Goal: Task Accomplishment & Management: Complete application form

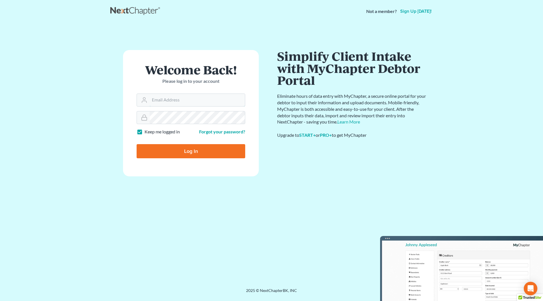
type input "[PERSON_NAME][EMAIL_ADDRESS][DOMAIN_NAME]"
click at [185, 152] on input "Log In" at bounding box center [191, 151] width 109 height 14
type input "Thinking..."
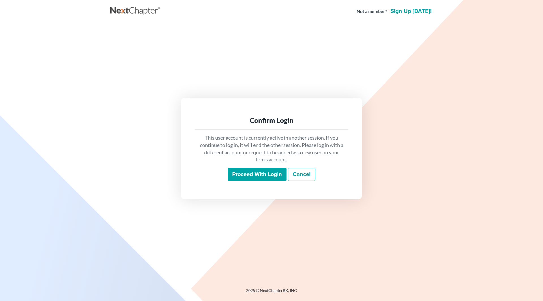
click at [253, 174] on input "Proceed with login" at bounding box center [257, 174] width 59 height 13
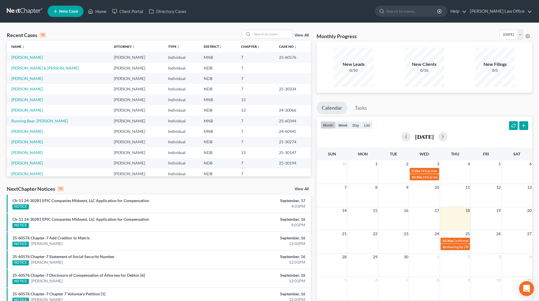
click at [525, 289] on icon "Open Intercom Messenger" at bounding box center [526, 288] width 7 height 7
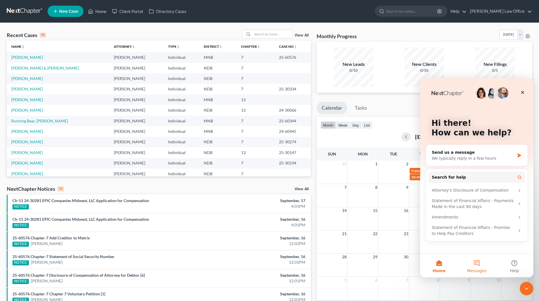
click at [480, 265] on button "Messages" at bounding box center [477, 266] width 38 height 23
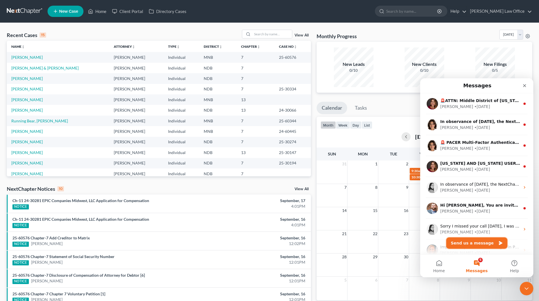
click at [476, 242] on button "Send us a message" at bounding box center [476, 243] width 61 height 11
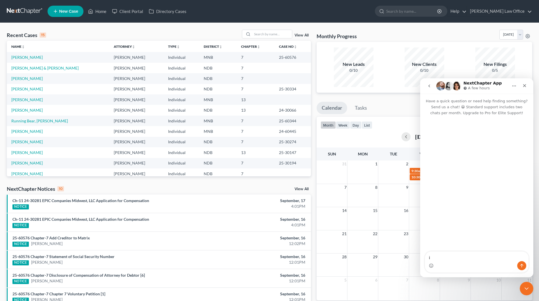
type textarea "i"
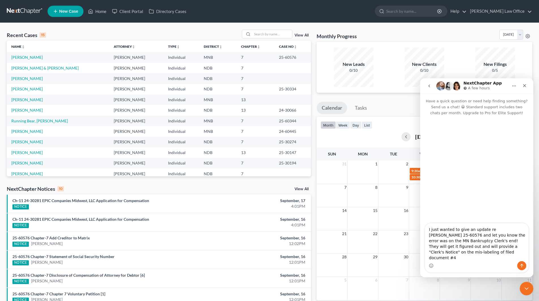
type textarea "I just wanted to give an update re Rodriguez 25-60576 and let you know the erro…"
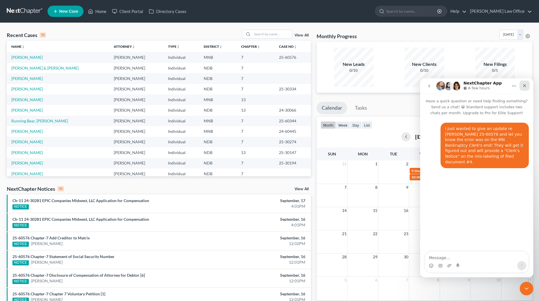
click at [525, 87] on icon "Close" at bounding box center [524, 85] width 5 height 5
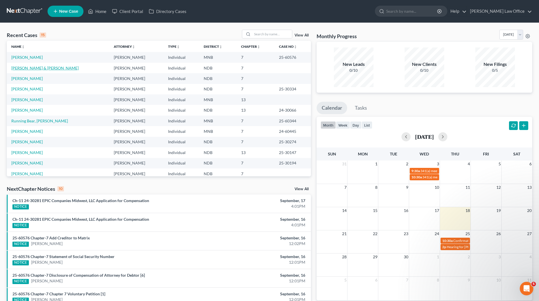
click at [29, 68] on link "Leintz, Paul & Limvere, Leslie" at bounding box center [44, 68] width 67 height 5
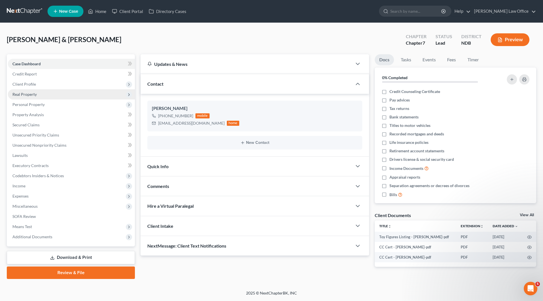
click at [23, 96] on span "Real Property" at bounding box center [24, 94] width 24 height 5
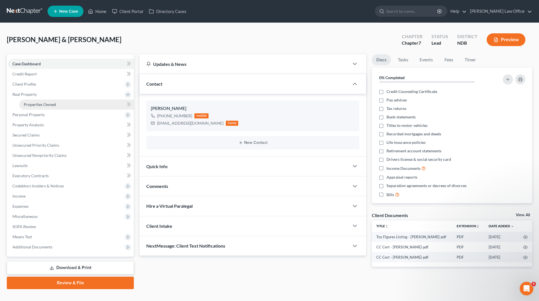
click at [43, 102] on span "Properties Owned" at bounding box center [40, 104] width 32 height 5
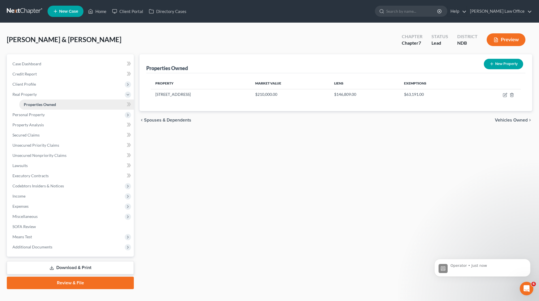
scroll to position [26, 0]
click at [505, 95] on icon "button" at bounding box center [505, 94] width 3 height 3
select select "29"
select select "2"
select select "0"
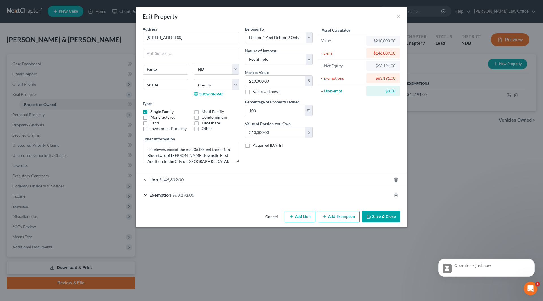
click at [380, 222] on button "Save & Close" at bounding box center [381, 217] width 38 height 12
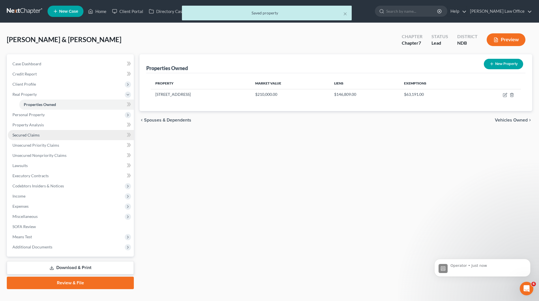
click at [33, 134] on span "Secured Claims" at bounding box center [25, 135] width 27 height 5
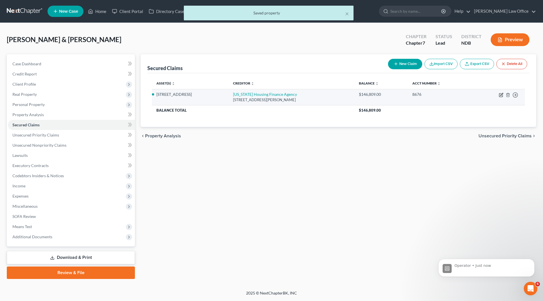
click at [501, 95] on icon "button" at bounding box center [501, 95] width 5 height 5
select select "29"
select select "3"
select select "2"
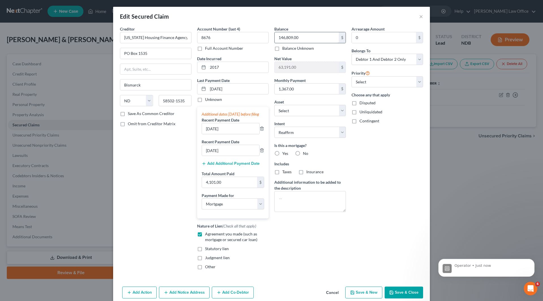
click at [312, 40] on input "146,809.00" at bounding box center [307, 37] width 64 height 11
type input "145,576"
click at [235, 87] on input "08/14/2025" at bounding box center [238, 89] width 61 height 11
drag, startPoint x: 235, startPoint y: 87, endPoint x: 201, endPoint y: 85, distance: 34.9
click at [201, 85] on div "08/14/2025" at bounding box center [233, 88] width 72 height 11
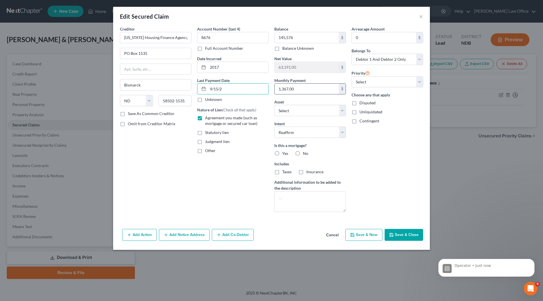
type input "9/15/25"
select select "3"
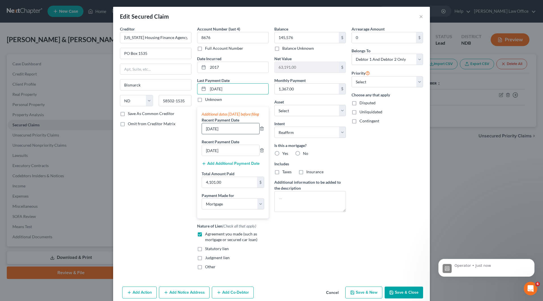
type input "9/15/25"
click at [219, 130] on input "7/14/25" at bounding box center [230, 128] width 57 height 11
type input "7"
type input "8/14/25"
click at [222, 156] on input "6/16/25" at bounding box center [230, 150] width 57 height 11
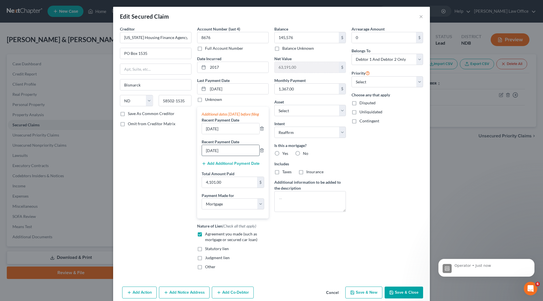
drag, startPoint x: 222, startPoint y: 157, endPoint x: 200, endPoint y: 157, distance: 21.8
click at [202, 156] on input "6/16/25" at bounding box center [230, 150] width 57 height 11
type input "7/14/25"
click at [402, 293] on button "Save & Close" at bounding box center [404, 293] width 38 height 12
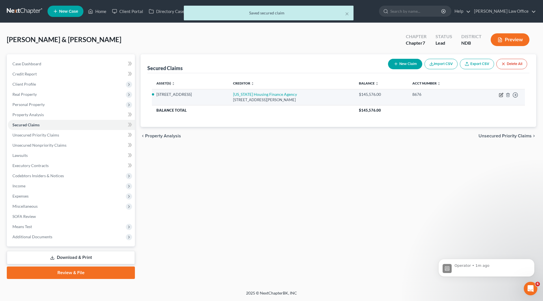
click at [501, 93] on icon "button" at bounding box center [501, 95] width 5 height 5
select select "29"
select select "3"
select select "2"
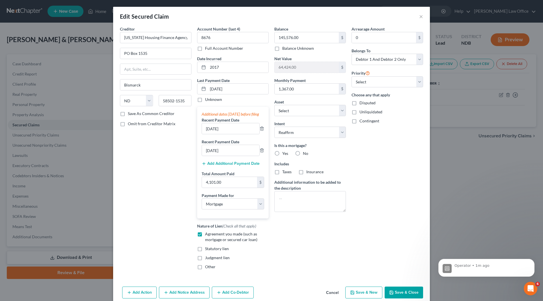
click at [400, 296] on button "Save & Close" at bounding box center [404, 293] width 38 height 12
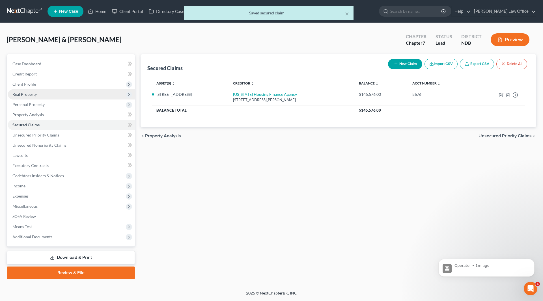
click at [35, 95] on span "Real Property" at bounding box center [24, 94] width 24 height 5
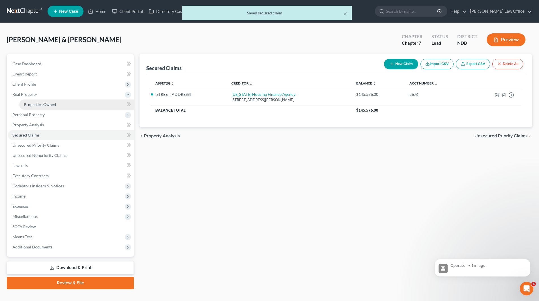
click at [36, 102] on span "Properties Owned" at bounding box center [40, 104] width 32 height 5
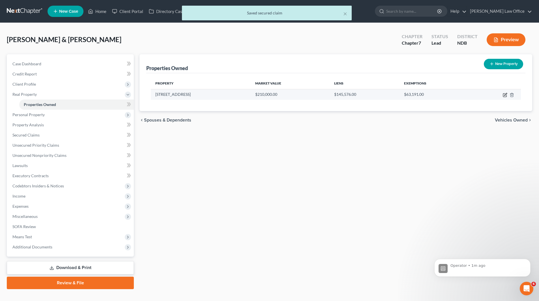
click at [504, 97] on icon "button" at bounding box center [505, 95] width 5 height 5
select select "29"
select select "8"
select select "2"
select select "0"
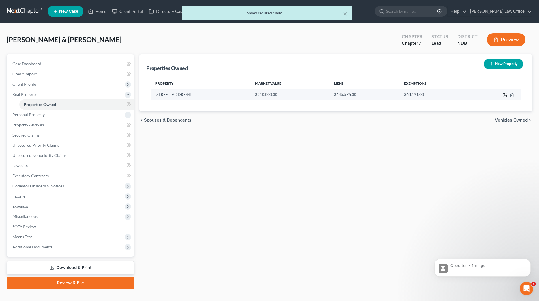
select select "2"
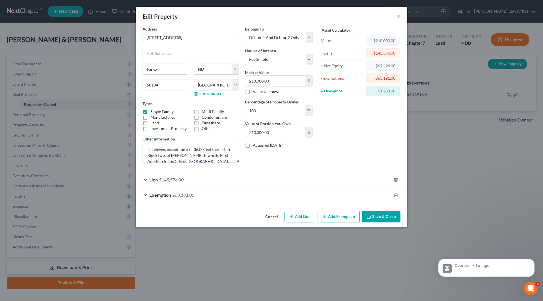
click at [176, 196] on span "$63,191.00" at bounding box center [183, 194] width 22 height 5
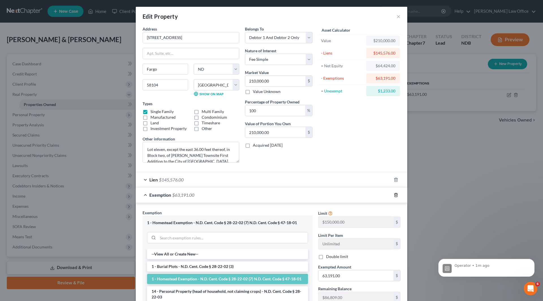
click at [395, 194] on icon "button" at bounding box center [396, 195] width 3 height 4
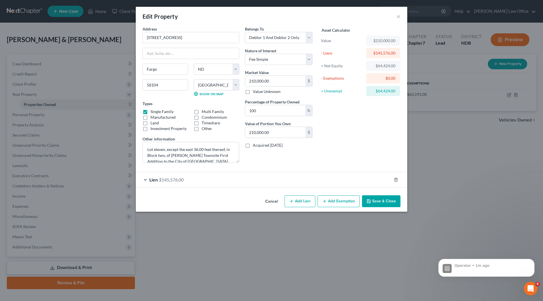
click at [384, 202] on button "Save & Close" at bounding box center [381, 202] width 38 height 12
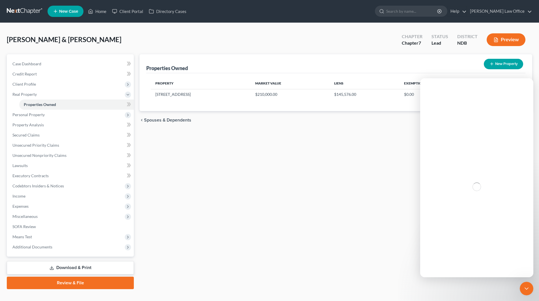
click at [362, 198] on div "Properties Owned New Property Property Market Value Liens Exemptions 4766 Town …" at bounding box center [336, 171] width 399 height 235
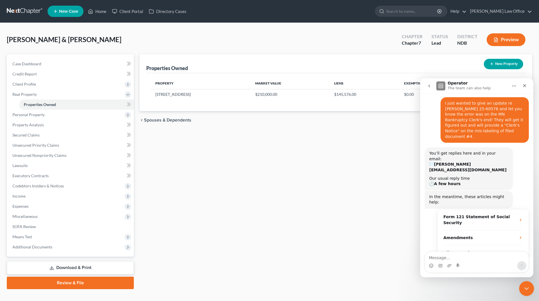
scroll to position [26, 0]
click at [533, 287] on html at bounding box center [526, 288] width 14 height 14
click at [524, 285] on icon "Close Intercom Messenger" at bounding box center [525, 288] width 7 height 7
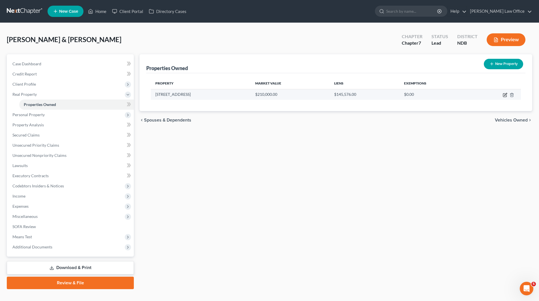
click at [505, 94] on icon "button" at bounding box center [504, 95] width 3 height 3
select select "29"
select select "2"
select select "0"
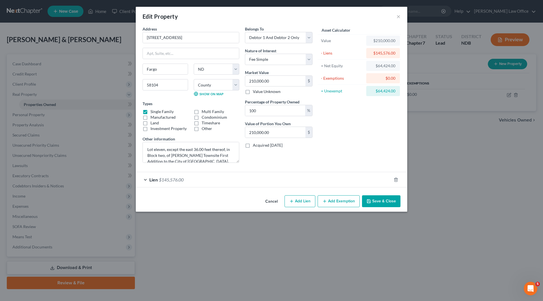
click at [332, 199] on button "Add Exemption" at bounding box center [339, 202] width 42 height 12
select select "2"
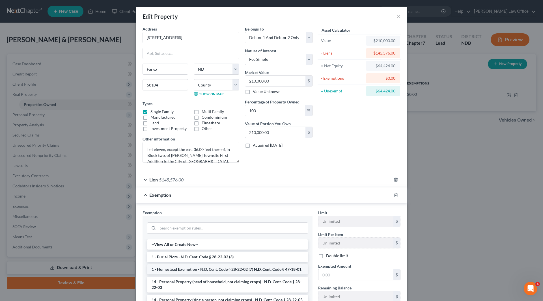
click at [186, 269] on li "1 - Homestead Exemption - N.D. Cent. Code § 28-22-02 (7) N.D. Cent. Code § 47-1…" at bounding box center [227, 270] width 161 height 10
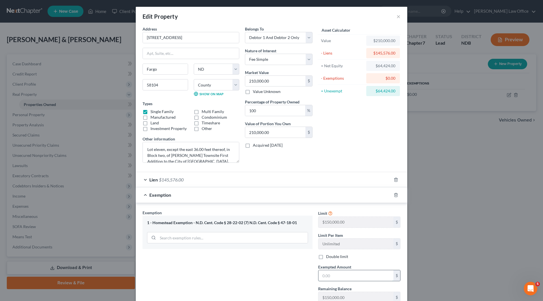
click at [350, 279] on input "text" at bounding box center [356, 276] width 75 height 11
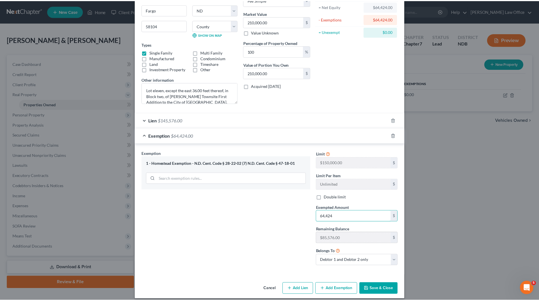
scroll to position [65, 0]
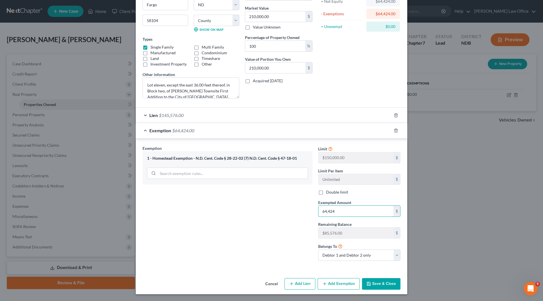
type input "64,424"
click at [372, 284] on button "Save & Close" at bounding box center [381, 285] width 38 height 12
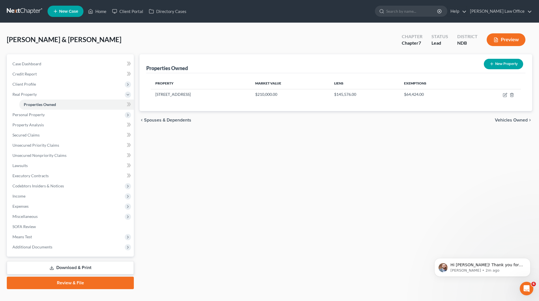
scroll to position [73, 0]
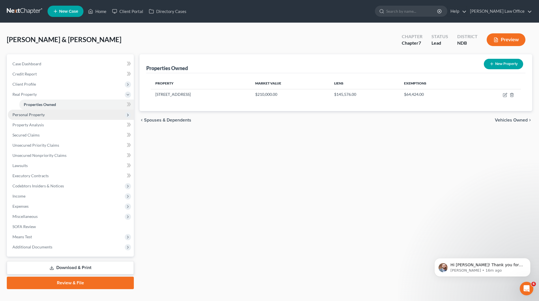
click at [32, 115] on span "Personal Property" at bounding box center [28, 114] width 32 height 5
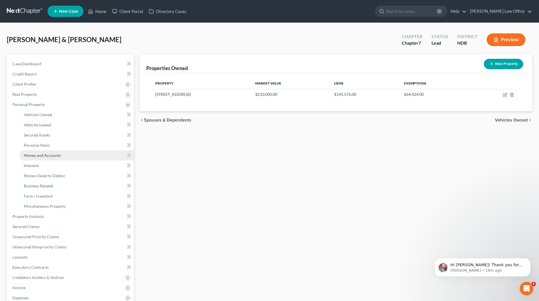
click at [42, 158] on link "Money and Accounts" at bounding box center [76, 156] width 115 height 10
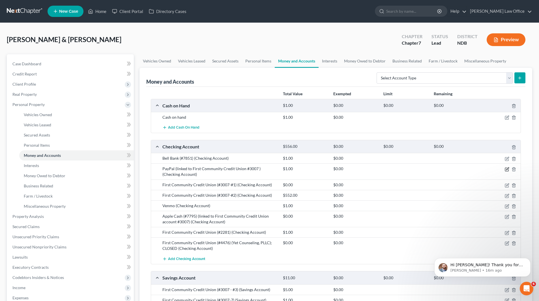
click at [505, 169] on icon "button" at bounding box center [507, 169] width 5 height 5
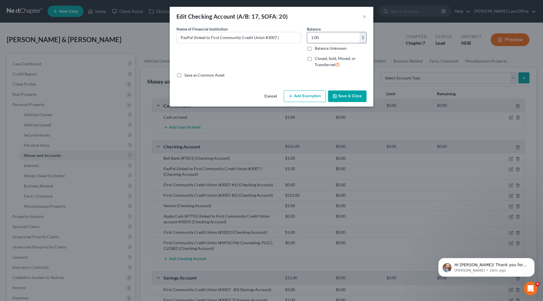
click at [319, 38] on input "1.00" at bounding box center [333, 37] width 52 height 11
type input "103"
click at [338, 92] on button "Save & Close" at bounding box center [347, 97] width 38 height 12
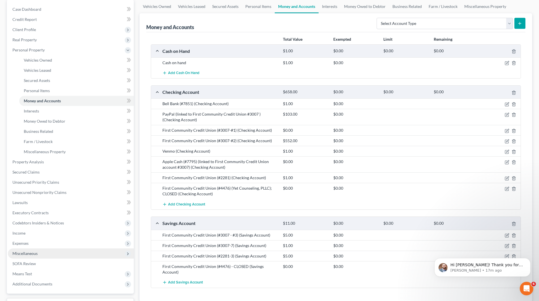
scroll to position [57, 0]
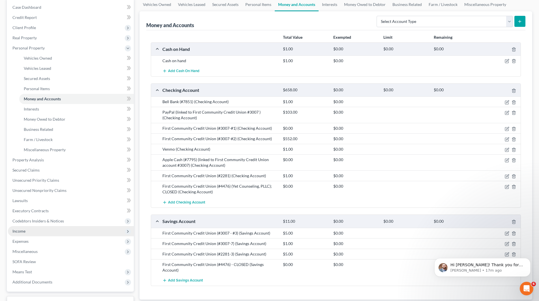
click at [46, 232] on span "Income" at bounding box center [71, 231] width 126 height 10
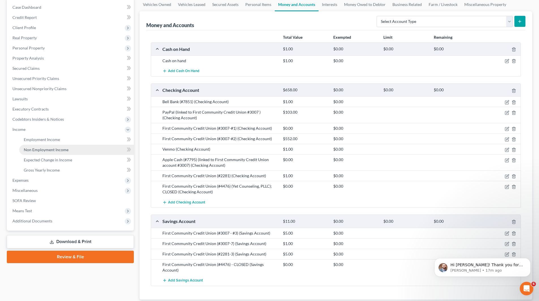
click at [53, 147] on span "Non Employment Income" at bounding box center [46, 149] width 45 height 5
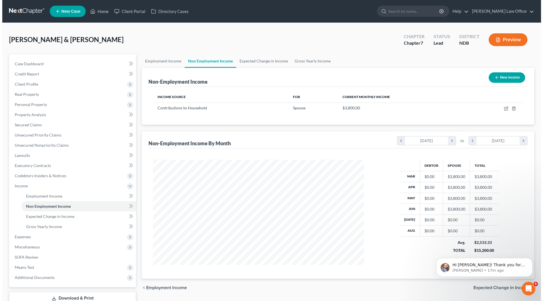
scroll to position [106, 222]
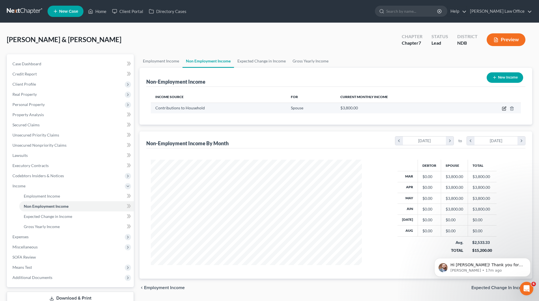
click at [504, 109] on icon "button" at bounding box center [505, 108] width 3 height 3
select select "8"
select select "0"
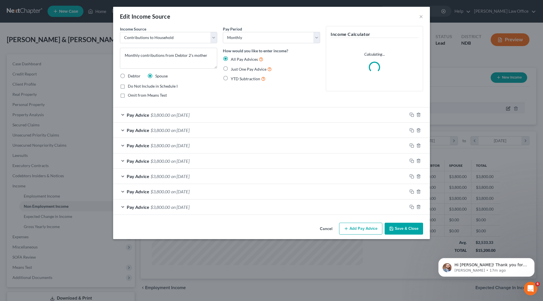
scroll to position [106, 224]
click at [357, 233] on button "Add Pay Advice" at bounding box center [360, 229] width 43 height 12
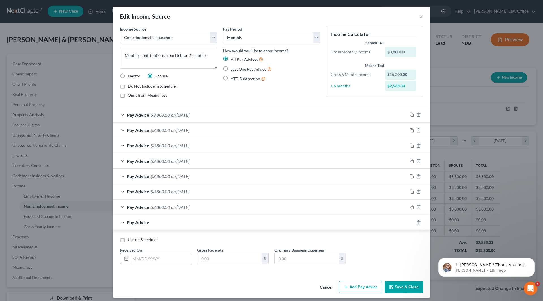
click at [155, 260] on input "text" at bounding box center [161, 259] width 61 height 11
type input "7/03/25"
click at [236, 259] on input "text" at bounding box center [230, 259] width 64 height 11
type input "3,800"
click at [359, 285] on button "Add Pay Advice" at bounding box center [360, 288] width 43 height 12
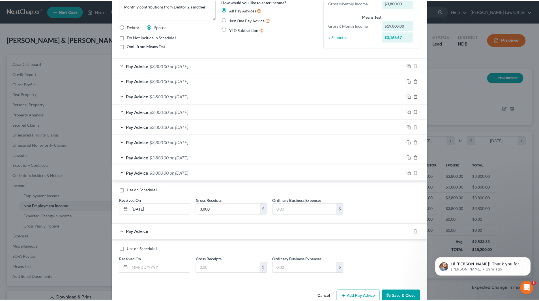
scroll to position [57, 0]
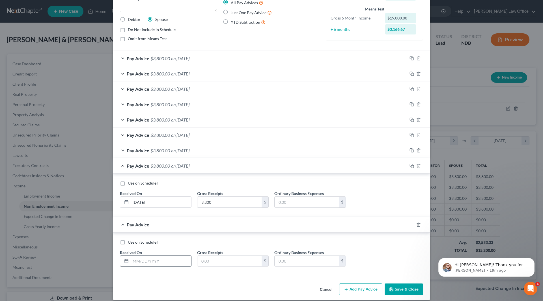
click at [172, 263] on input "text" at bounding box center [161, 261] width 61 height 11
type input "8/01/25"
type input "3,800"
click at [412, 290] on button "Save & Close" at bounding box center [404, 290] width 38 height 12
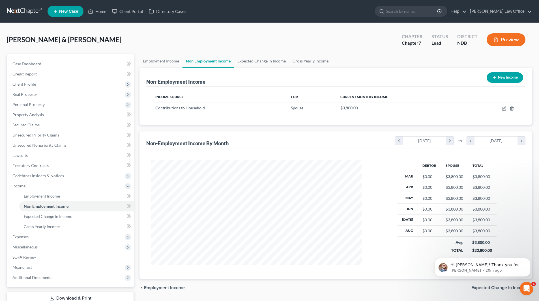
scroll to position [282936, 282819]
click at [37, 104] on span "Personal Property" at bounding box center [28, 104] width 32 height 5
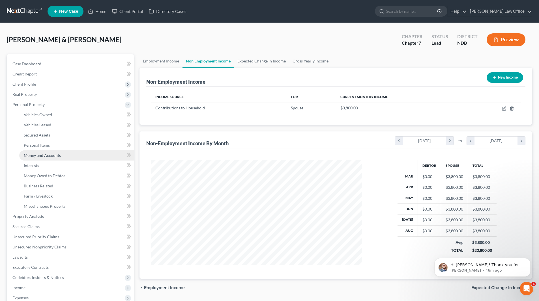
click at [40, 154] on span "Money and Accounts" at bounding box center [42, 155] width 37 height 5
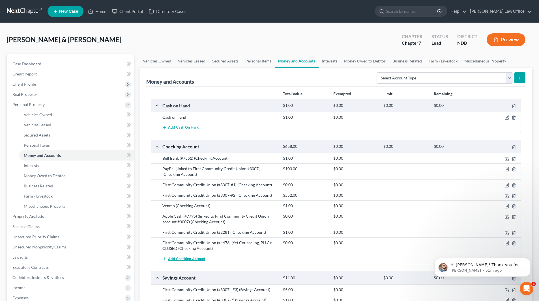
click at [190, 258] on span "Add Checking Account" at bounding box center [186, 259] width 37 height 5
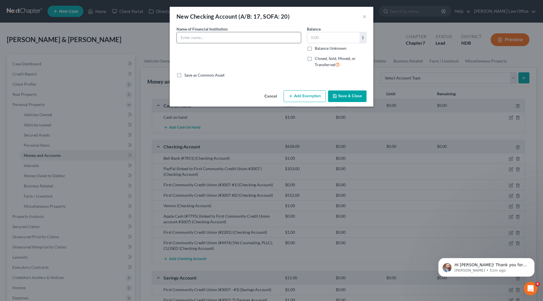
click at [214, 39] on input "text" at bounding box center [239, 37] width 124 height 11
click at [210, 37] on input "Bell Bank (#0648 (Yet Counseling, PLLC)" at bounding box center [239, 37] width 124 height 11
type input "Bell Bank (#0648 - Yet Counseling, PLLC)"
click at [321, 37] on input "text" at bounding box center [333, 37] width 52 height 11
type input "3,920"
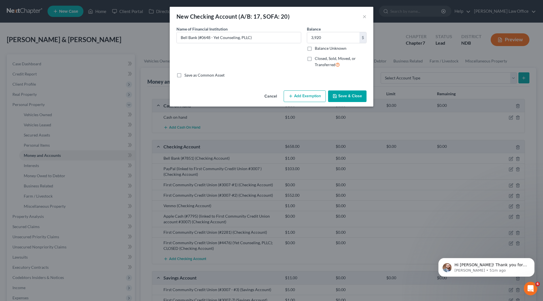
click at [342, 96] on button "Save & Close" at bounding box center [347, 97] width 38 height 12
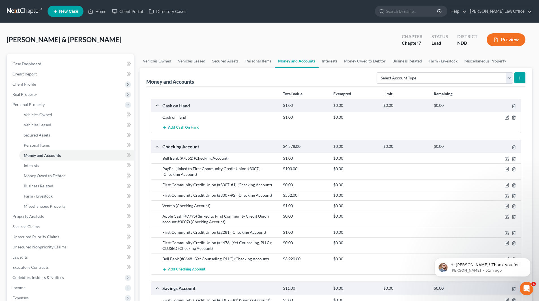
click at [183, 269] on span "Add Checking Account" at bounding box center [186, 269] width 37 height 5
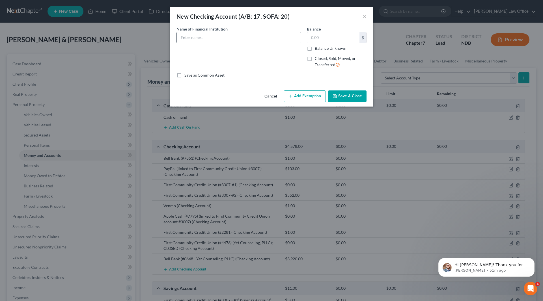
click at [245, 40] on input "text" at bounding box center [239, 37] width 124 height 11
type input "Bell Bank (#9780)"
type input "212"
click at [339, 97] on button "Save & Close" at bounding box center [347, 97] width 38 height 12
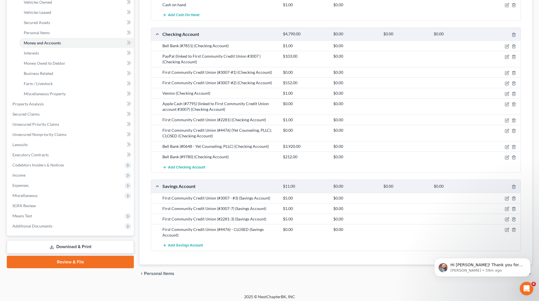
scroll to position [113, 0]
click at [198, 246] on span "Add Savings Account" at bounding box center [185, 245] width 35 height 5
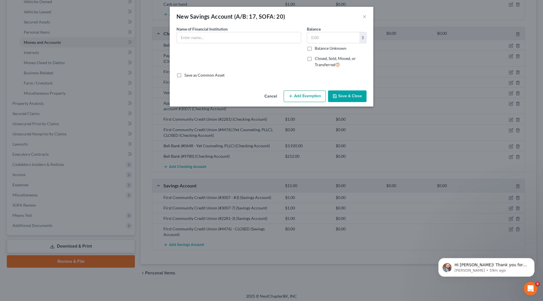
click at [231, 32] on div "Name of Financial Institution *" at bounding box center [239, 34] width 125 height 17
click at [232, 38] on input "text" at bounding box center [239, 37] width 124 height 11
type input "Bell Bank (#9806)"
type input "100"
click at [359, 98] on button "Save & Close" at bounding box center [347, 97] width 38 height 12
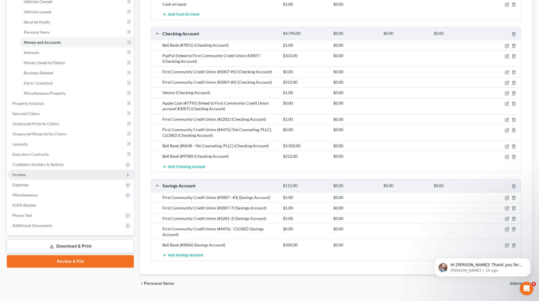
click at [17, 173] on span "Income" at bounding box center [18, 174] width 13 height 5
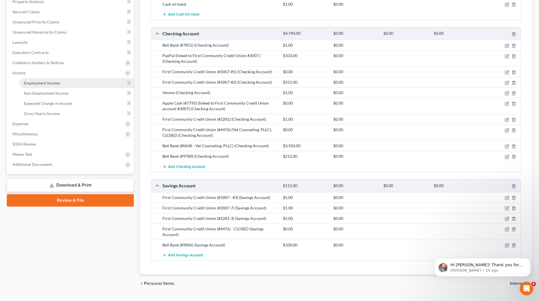
click at [41, 82] on span "Employment Income" at bounding box center [42, 83] width 36 height 5
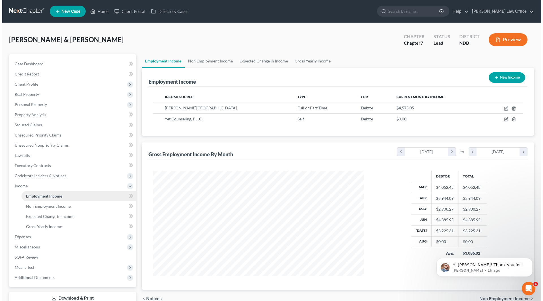
scroll to position [106, 222]
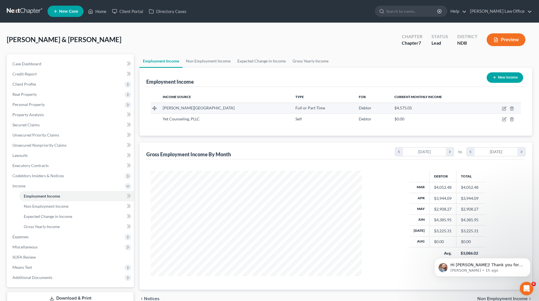
click at [502, 107] on td at bounding box center [502, 108] width 38 height 11
click at [504, 108] on icon "button" at bounding box center [504, 108] width 5 height 5
select select "0"
select select "29"
select select "2"
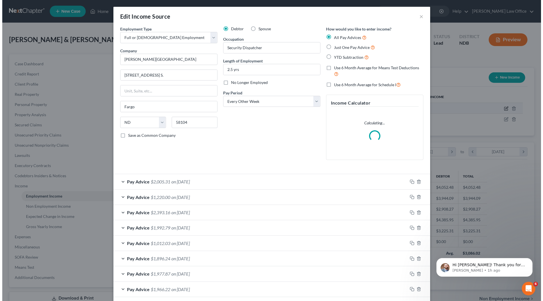
scroll to position [106, 224]
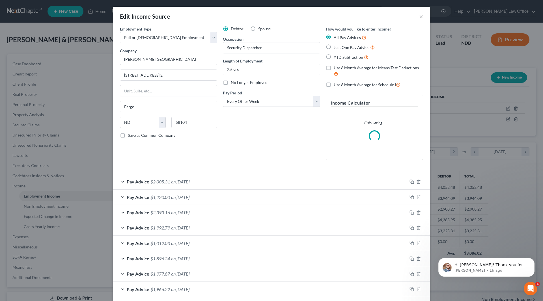
click at [184, 195] on span "on 07/04/2025" at bounding box center [180, 197] width 18 height 5
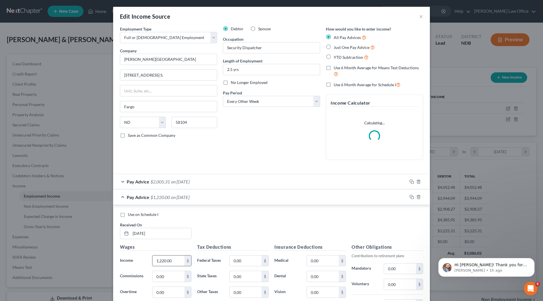
click at [171, 258] on input "1,220.00" at bounding box center [169, 261] width 32 height 11
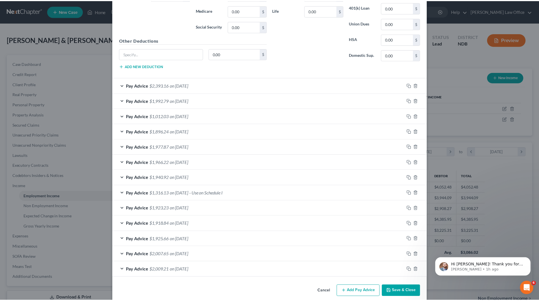
scroll to position [323, 0]
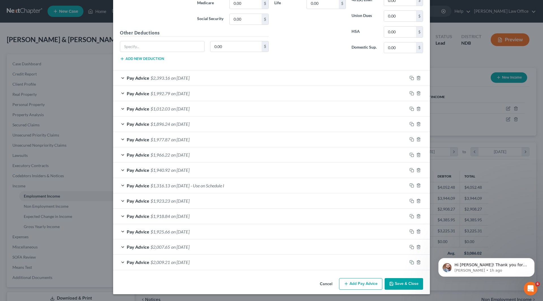
type input "517.33"
click at [397, 286] on button "Save & Close" at bounding box center [404, 285] width 38 height 12
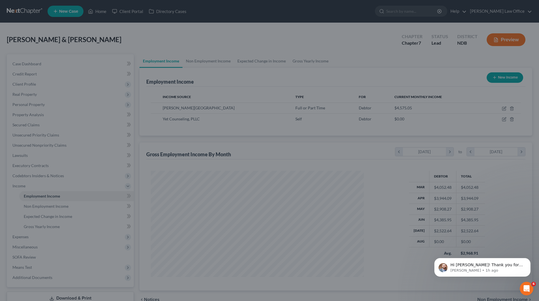
scroll to position [282936, 282819]
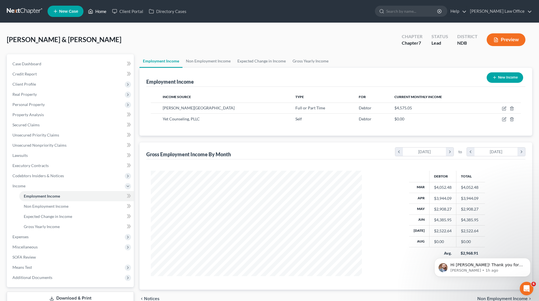
click at [98, 11] on link "Home" at bounding box center [97, 11] width 24 height 10
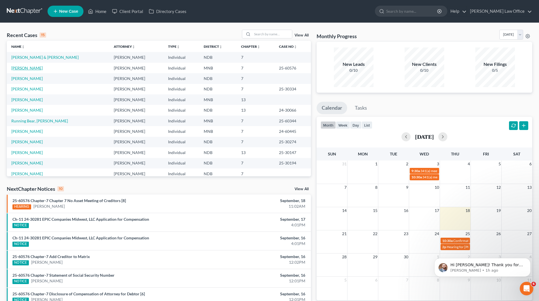
click at [35, 70] on link "Rodriguez, Evangelina" at bounding box center [26, 68] width 31 height 5
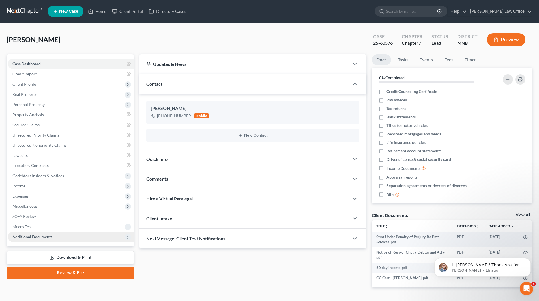
click at [40, 238] on span "Additional Documents" at bounding box center [32, 237] width 40 height 5
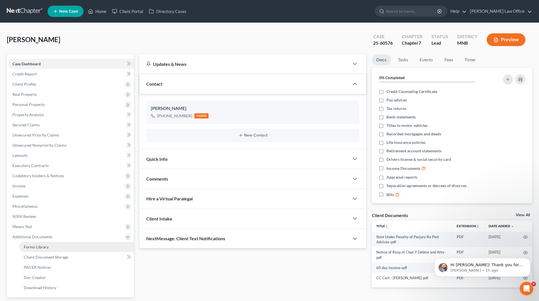
click at [43, 247] on span "Forms Library" at bounding box center [36, 247] width 25 height 5
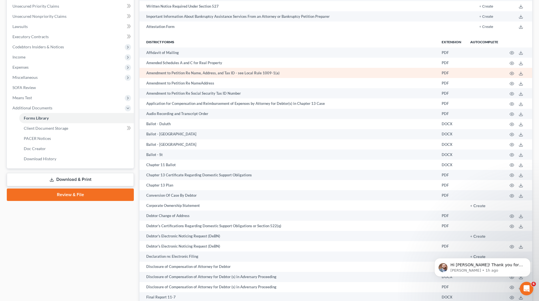
scroll to position [142, 0]
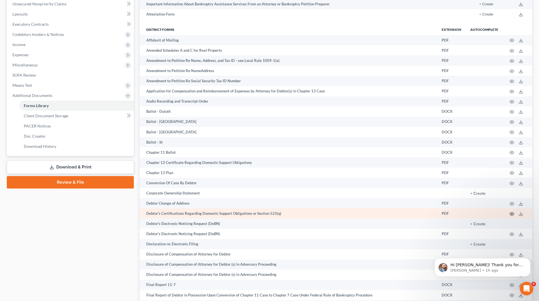
click at [511, 214] on icon "button" at bounding box center [512, 214] width 5 height 5
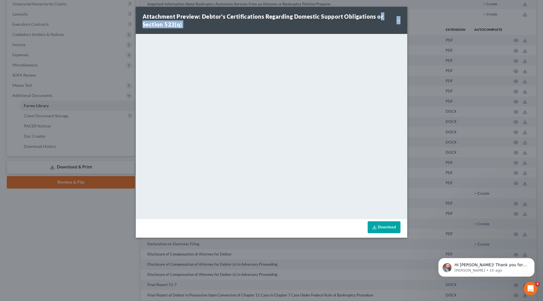
drag, startPoint x: 378, startPoint y: 10, endPoint x: 441, endPoint y: 20, distance: 63.4
click at [457, 22] on div "Attachment Preview: Debtor's Certifications Regarding Domestic Support Obligati…" at bounding box center [271, 150] width 543 height 301
click at [401, 19] on div "Attachment Preview: Debtor's Certifications Regarding Domestic Support Obligati…" at bounding box center [272, 20] width 272 height 27
click at [399, 20] on button "×" at bounding box center [399, 20] width 4 height 7
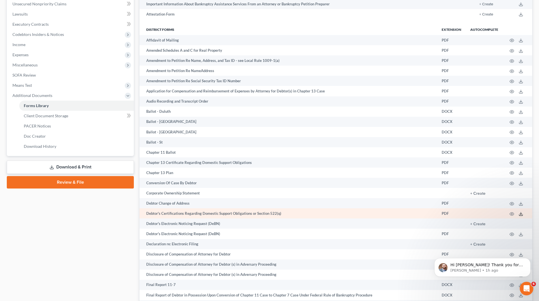
click at [521, 213] on icon at bounding box center [521, 214] width 5 height 5
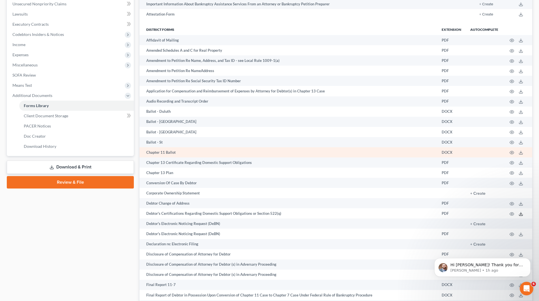
scroll to position [0, 0]
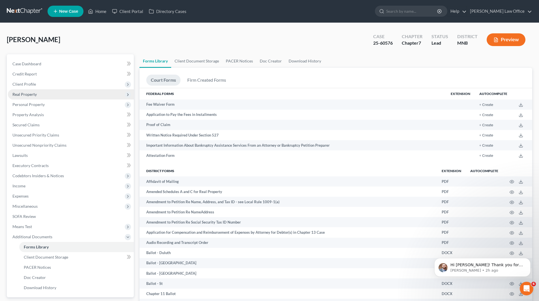
click at [25, 95] on span "Real Property" at bounding box center [24, 94] width 24 height 5
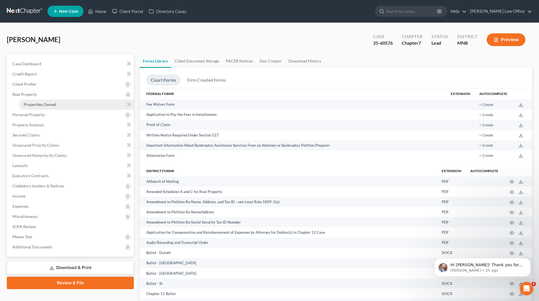
click at [34, 106] on span "Properties Owned" at bounding box center [40, 104] width 32 height 5
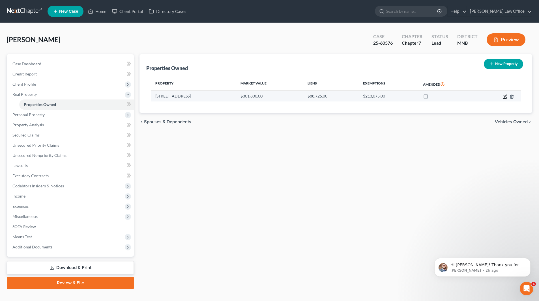
click at [503, 97] on icon "button" at bounding box center [504, 96] width 3 height 3
select select "24"
select select "0"
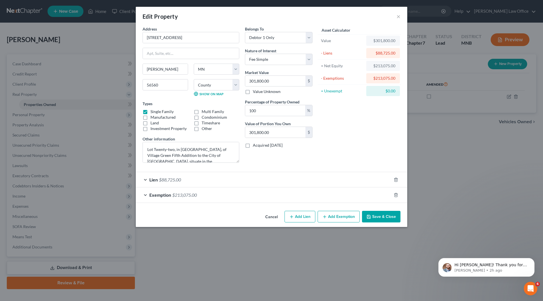
click at [375, 216] on button "Save & Close" at bounding box center [381, 217] width 38 height 12
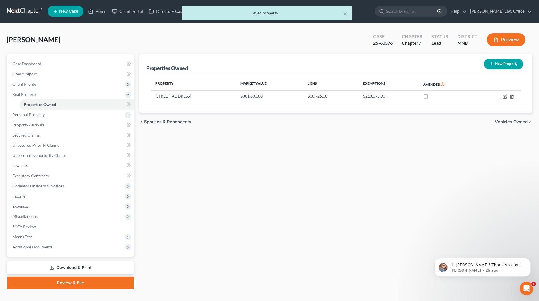
click at [100, 11] on div "× Saved property" at bounding box center [266, 15] width 539 height 18
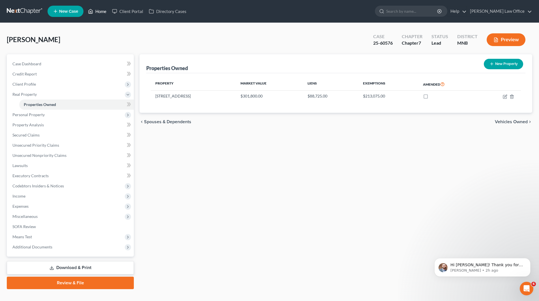
click at [101, 12] on link "Home" at bounding box center [97, 11] width 24 height 10
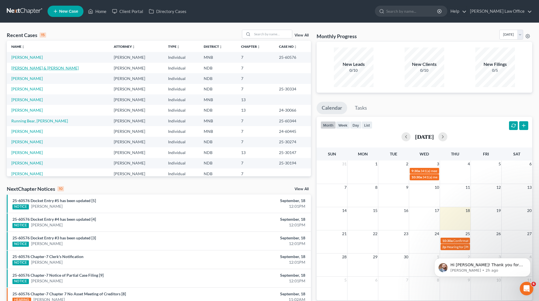
click at [38, 70] on link "Leintz, Paul & Limvere, Leslie" at bounding box center [44, 68] width 67 height 5
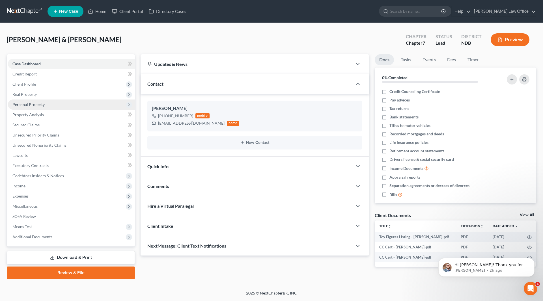
click at [42, 106] on span "Personal Property" at bounding box center [28, 104] width 32 height 5
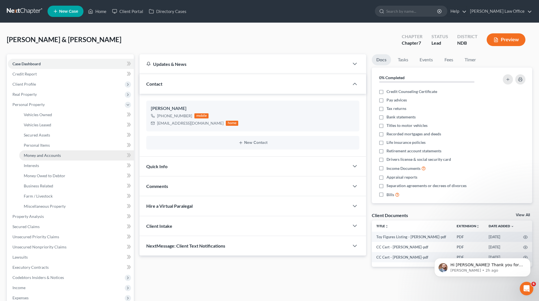
click at [50, 153] on span "Money and Accounts" at bounding box center [42, 155] width 37 height 5
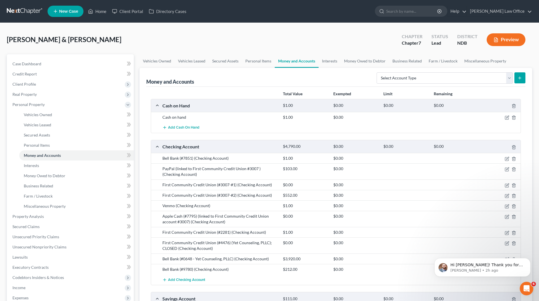
click at [271, 232] on div "First Community Credit Union (#2281) (Checking Account)" at bounding box center [220, 233] width 121 height 6
click at [508, 233] on icon "button" at bounding box center [507, 233] width 5 height 5
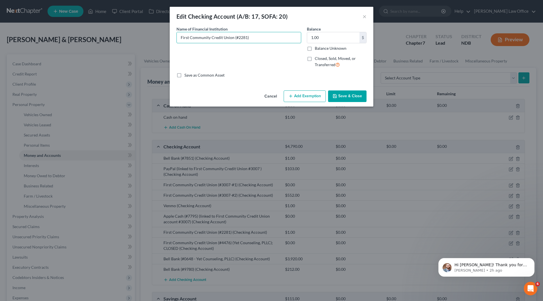
drag, startPoint x: 259, startPoint y: 37, endPoint x: 162, endPoint y: 35, distance: 96.8
click at [162, 35] on div "Edit Checking Account (A/B: 17, SOFA: 20) × An exemption set must first be sele…" at bounding box center [271, 150] width 543 height 301
click at [246, 37] on input "First Community Credit Union (#2281)" at bounding box center [239, 37] width 124 height 11
type input "First Community Credit Union (#2281 - 1)"
type input "0.00"
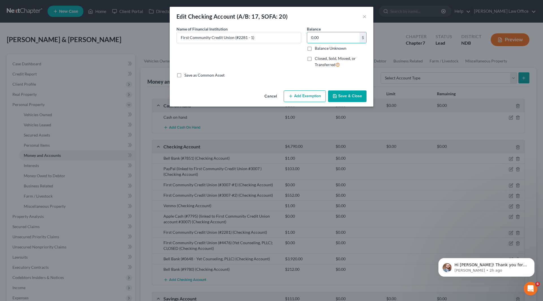
click at [347, 93] on button "Save & Close" at bounding box center [347, 97] width 38 height 12
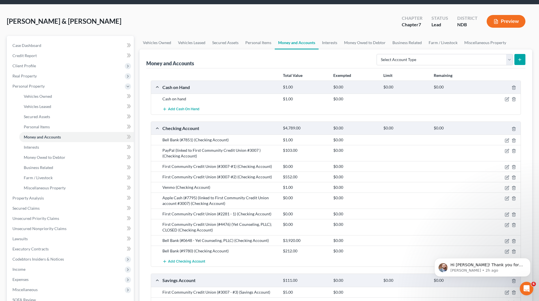
scroll to position [28, 0]
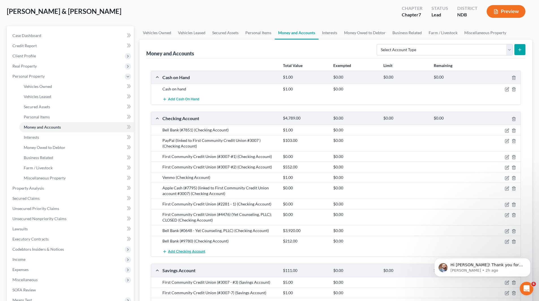
click at [178, 252] on span "Add Checking Account" at bounding box center [186, 252] width 37 height 5
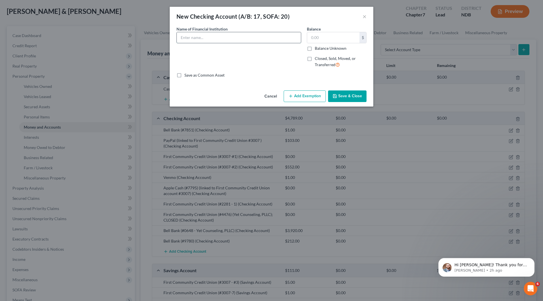
paste input "First Community Credit Union (#2281)"
click at [245, 36] on input "First Community Credit Union (#2281)" at bounding box center [239, 37] width 124 height 11
type input "First Community Credit Union (#2281-)"
drag, startPoint x: 260, startPoint y: 40, endPoint x: 178, endPoint y: 47, distance: 82.4
click at [178, 47] on div "Name of Financial Institution * First Community Credit Union (#2281-)" at bounding box center [239, 49] width 130 height 46
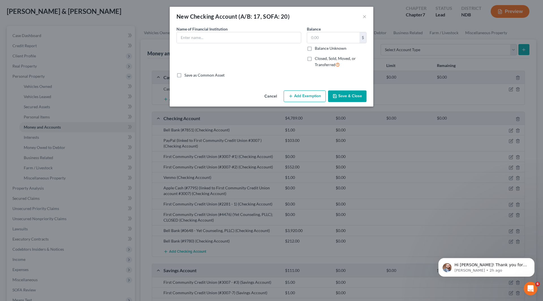
click at [273, 94] on button "Cancel" at bounding box center [271, 96] width 22 height 11
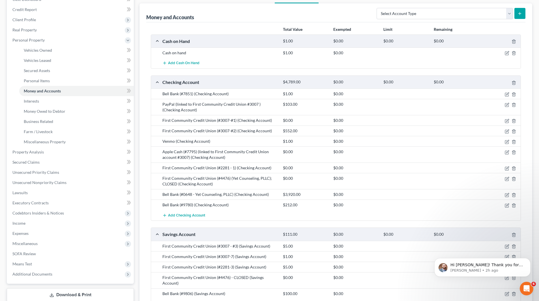
scroll to position [126, 0]
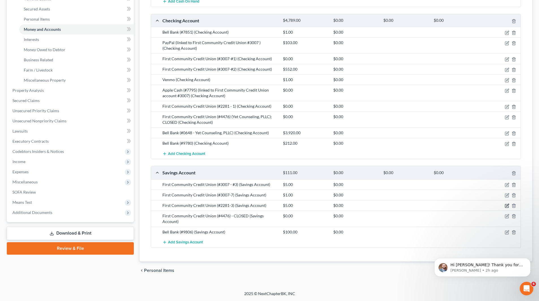
click at [507, 204] on icon "button" at bounding box center [507, 206] width 5 height 5
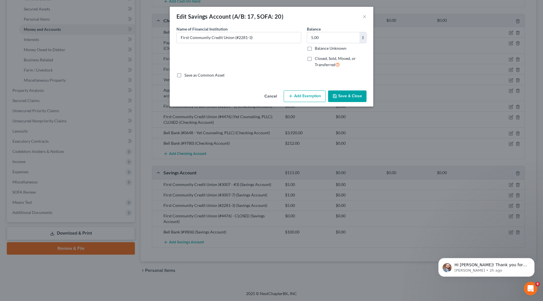
click at [352, 100] on button "Save & Close" at bounding box center [347, 97] width 38 height 12
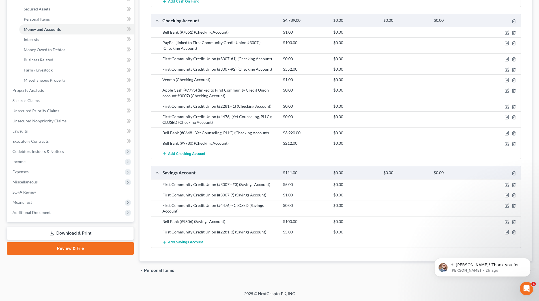
click at [188, 243] on span "Add Savings Account" at bounding box center [185, 242] width 35 height 5
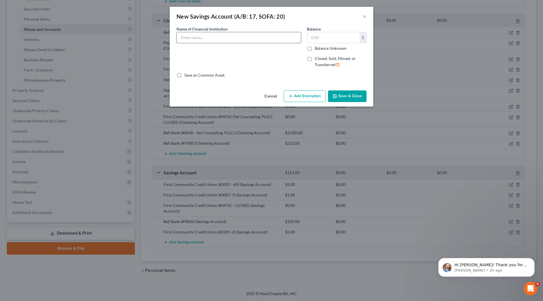
paste input "First Community Credit Union (#2281-)"
type input "First Community Credit Union (#2281-5)"
click at [344, 35] on input "text" at bounding box center [333, 37] width 52 height 11
type input "0.00"
click at [351, 94] on button "Save & Close" at bounding box center [347, 97] width 38 height 12
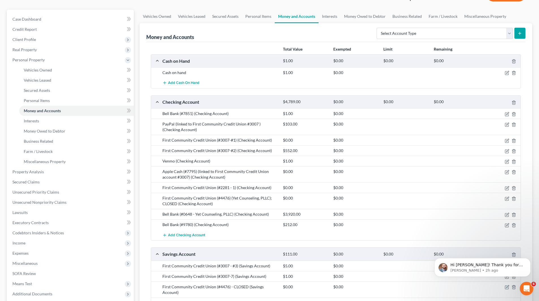
scroll to position [41, 0]
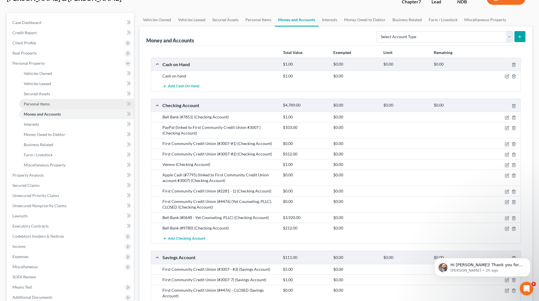
click at [37, 104] on span "Personal Items" at bounding box center [37, 104] width 26 height 5
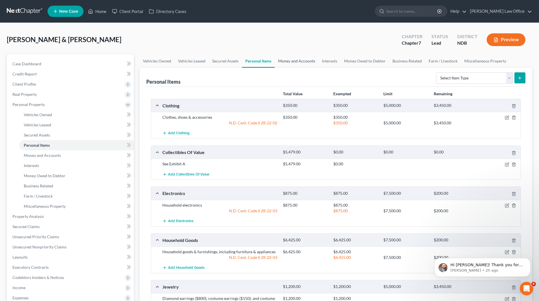
click at [299, 61] on link "Money and Accounts" at bounding box center [297, 61] width 44 height 14
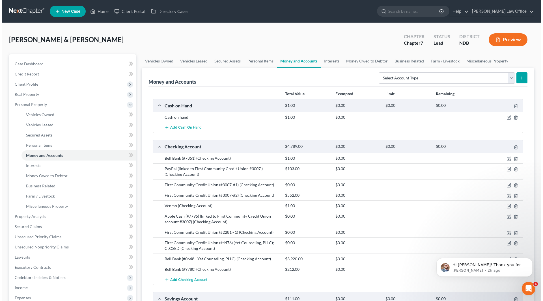
scroll to position [28, 0]
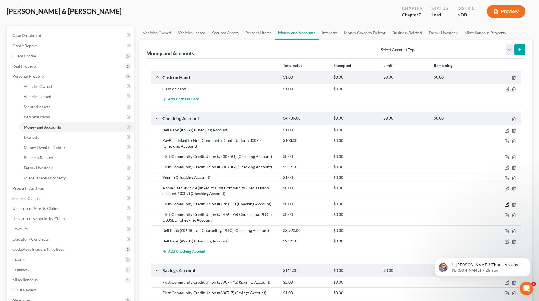
click at [508, 205] on icon "button" at bounding box center [507, 204] width 3 height 3
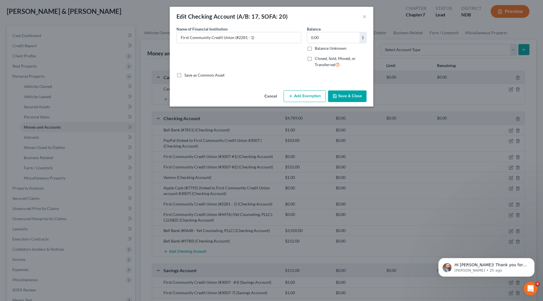
click at [305, 97] on button "Add Exemption" at bounding box center [305, 97] width 42 height 12
select select "2"
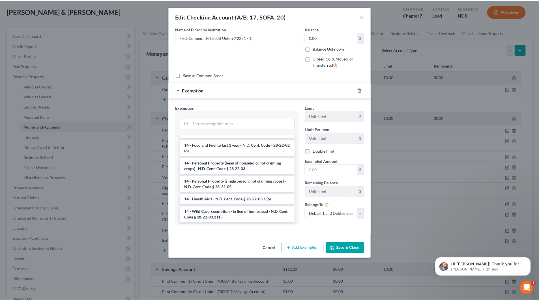
scroll to position [82, 0]
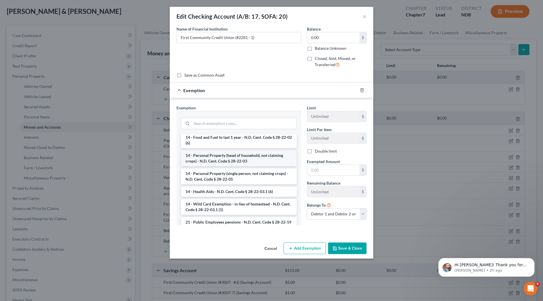
click at [253, 158] on li "14 - Personal Property (head of household, not claiming crops) - N.D. Cent. Cod…" at bounding box center [239, 159] width 116 height 16
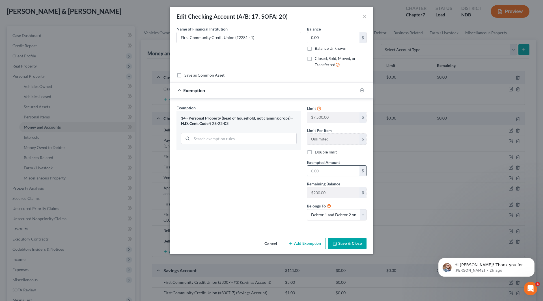
click at [339, 174] on input "text" at bounding box center [333, 171] width 52 height 11
type input "0.00"
click at [342, 245] on button "Save & Close" at bounding box center [347, 244] width 38 height 12
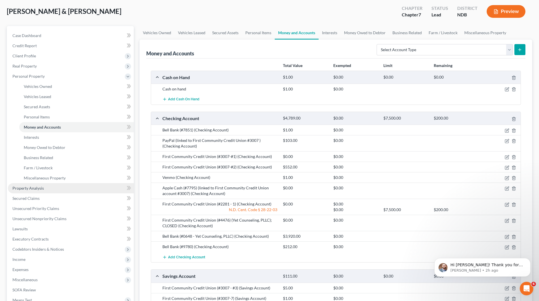
drag, startPoint x: 48, startPoint y: 188, endPoint x: 55, endPoint y: 186, distance: 6.7
click at [48, 188] on link "Property Analysis" at bounding box center [71, 188] width 126 height 10
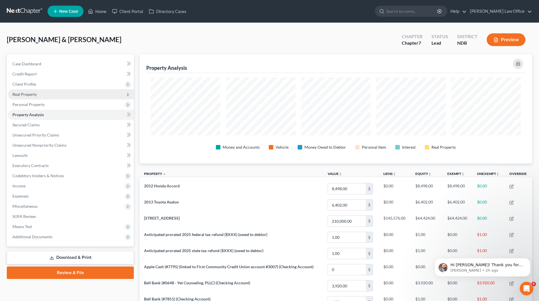
click at [36, 92] on span "Real Property" at bounding box center [24, 94] width 24 height 5
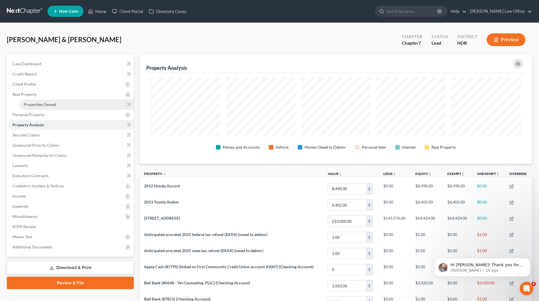
click at [38, 101] on link "Properties Owned" at bounding box center [76, 105] width 115 height 10
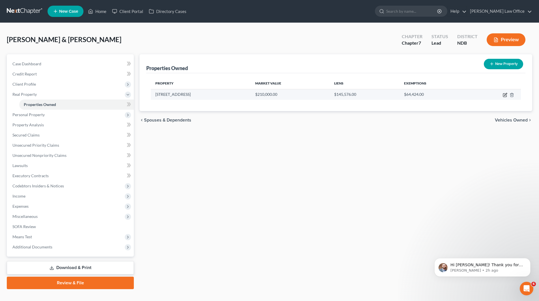
click at [505, 96] on icon "button" at bounding box center [505, 95] width 5 height 5
select select "29"
select select "8"
select select "2"
select select "0"
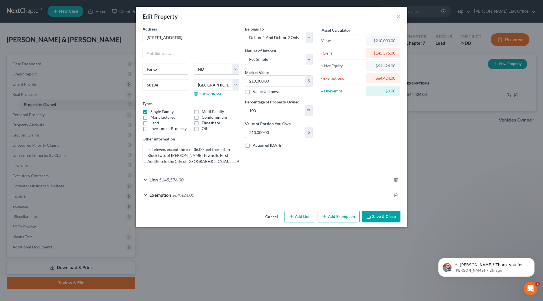
click at [389, 217] on button "Save & Close" at bounding box center [381, 217] width 38 height 12
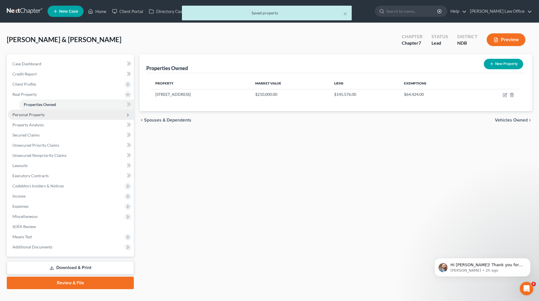
click at [29, 117] on span "Personal Property" at bounding box center [28, 114] width 32 height 5
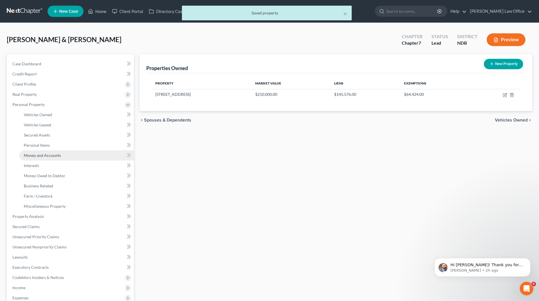
click at [35, 152] on link "Money and Accounts" at bounding box center [76, 156] width 115 height 10
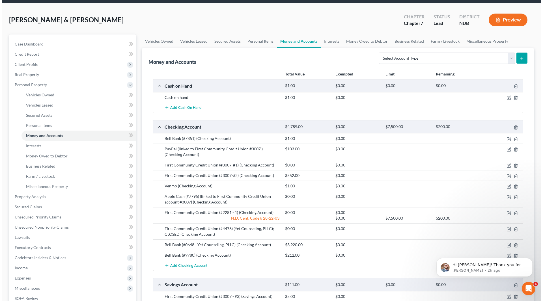
scroll to position [28, 0]
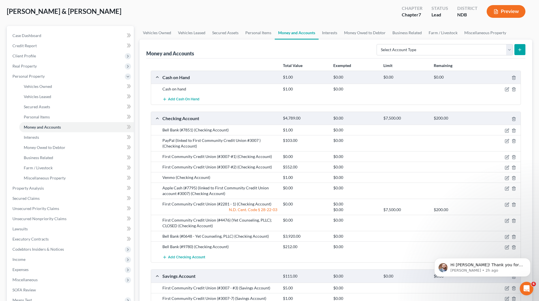
click at [507, 202] on div at bounding box center [501, 205] width 40 height 6
click at [507, 205] on icon "button" at bounding box center [507, 204] width 3 height 3
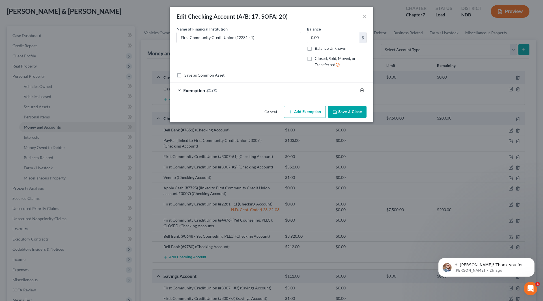
click at [363, 91] on line "button" at bounding box center [363, 90] width 0 height 1
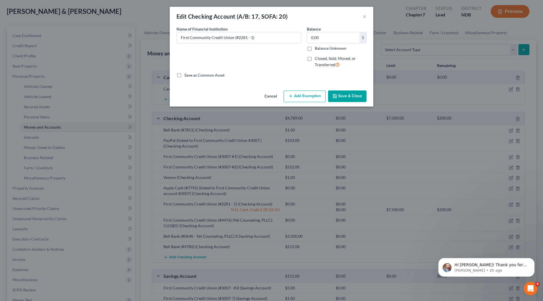
click at [308, 98] on button "Add Exemption" at bounding box center [305, 97] width 42 height 12
select select "2"
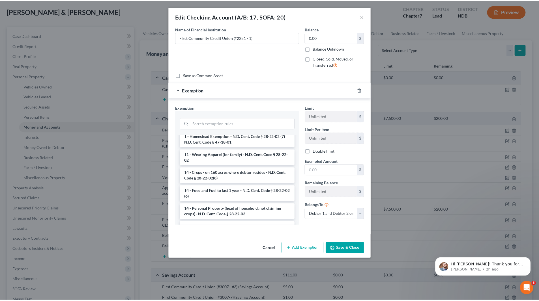
scroll to position [57, 0]
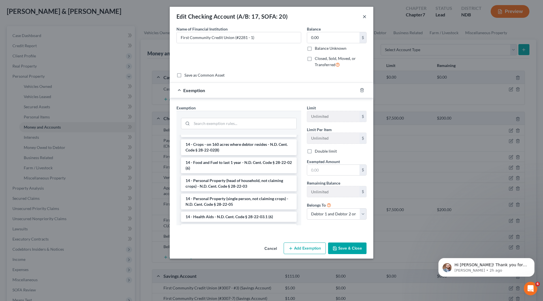
click at [365, 18] on button "×" at bounding box center [365, 16] width 4 height 7
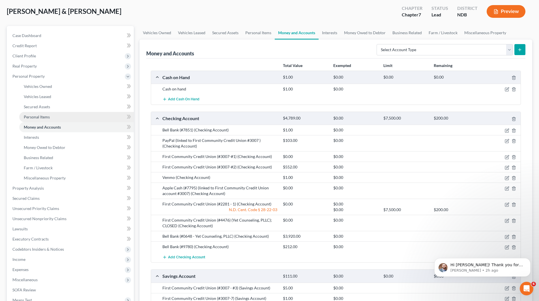
click at [33, 119] on span "Personal Items" at bounding box center [37, 117] width 26 height 5
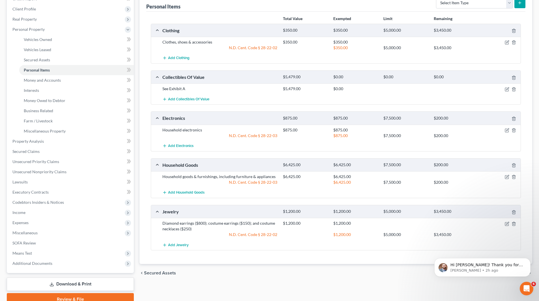
scroll to position [85, 0]
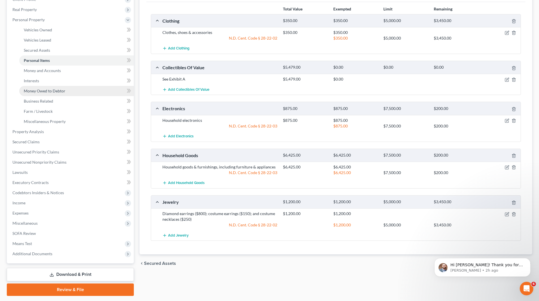
click at [37, 93] on span "Money Owed to Debtor" at bounding box center [45, 91] width 42 height 5
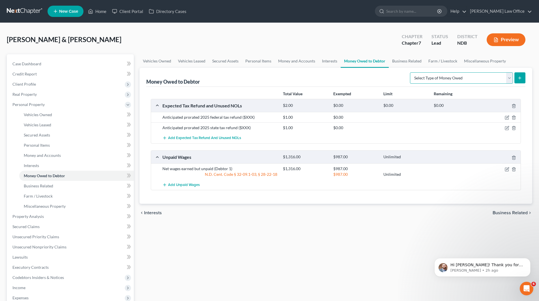
click at [510, 78] on select "Select Type of Money Owed Accounts Receivable (A/B: 38) Alimony (A/B: 29) Child…" at bounding box center [461, 77] width 103 height 11
click at [38, 168] on span "Interests" at bounding box center [31, 165] width 15 height 5
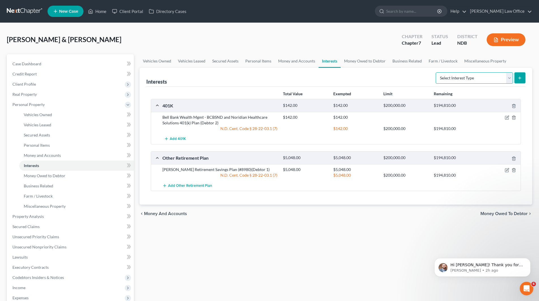
click at [509, 78] on select "Select Interest Type 401K (A/B: 21) Annuity (A/B: 23) Bond (A/B: 18) Education …" at bounding box center [474, 77] width 77 height 11
click at [40, 177] on span "Money Owed to Debtor" at bounding box center [45, 176] width 42 height 5
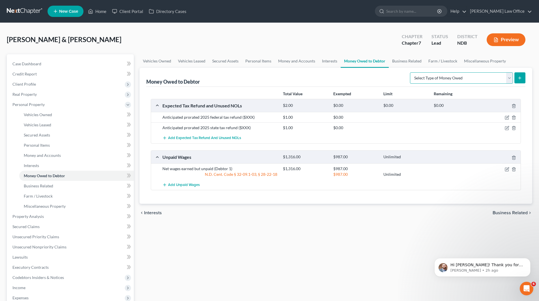
click at [508, 80] on select "Select Type of Money Owed Accounts Receivable (A/B: 38) Alimony (A/B: 29) Child…" at bounding box center [461, 77] width 103 height 11
click at [378, 249] on div "Vehicles Owned Vehicles Leased Secured Assets Personal Items Money and Accounts…" at bounding box center [336, 217] width 399 height 327
click at [102, 12] on link "Home" at bounding box center [97, 11] width 24 height 10
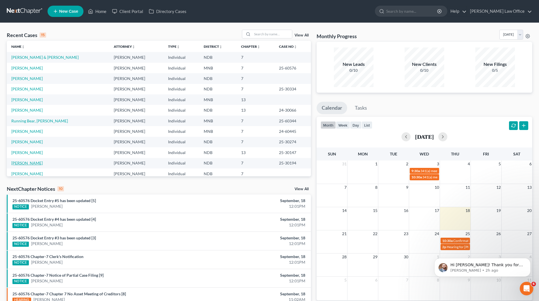
click at [21, 162] on link "Virnig, Beverly" at bounding box center [26, 163] width 31 height 5
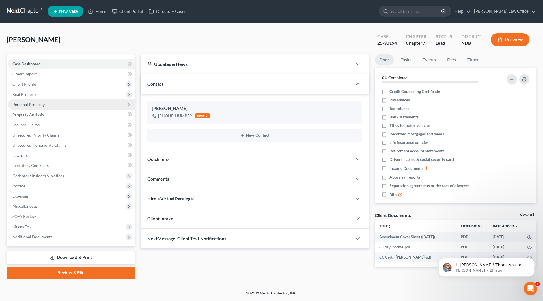
click at [33, 105] on span "Personal Property" at bounding box center [28, 104] width 32 height 5
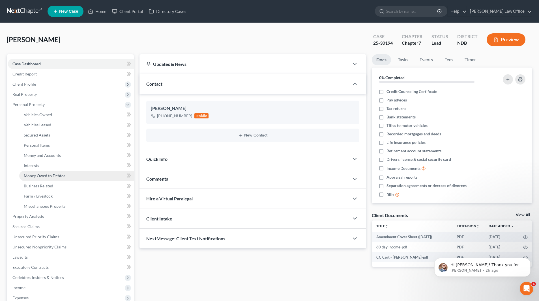
click at [35, 176] on span "Money Owed to Debtor" at bounding box center [45, 176] width 42 height 5
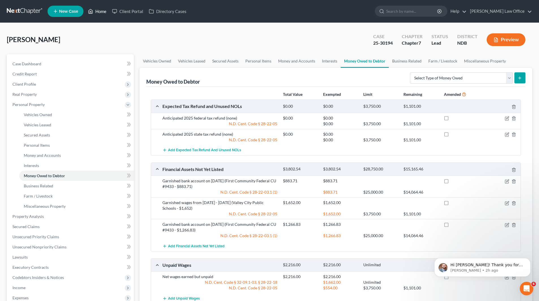
click at [103, 13] on link "Home" at bounding box center [97, 11] width 24 height 10
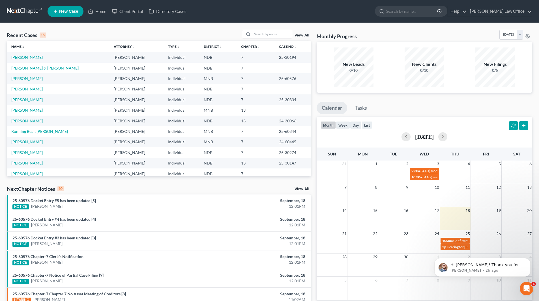
click at [27, 67] on link "Leintz, Paul & Limvere, Leslie" at bounding box center [44, 68] width 67 height 5
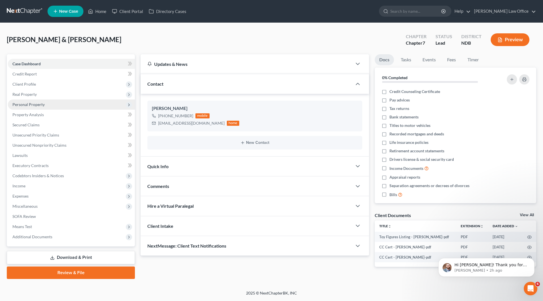
click at [39, 104] on span "Personal Property" at bounding box center [28, 104] width 32 height 5
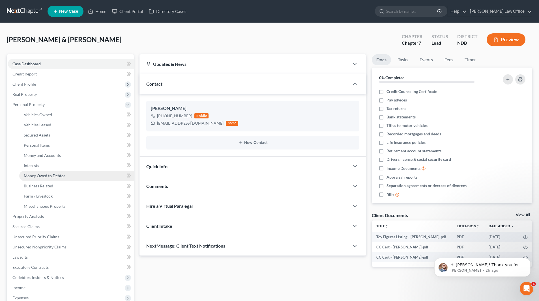
click at [51, 174] on span "Money Owed to Debtor" at bounding box center [45, 176] width 42 height 5
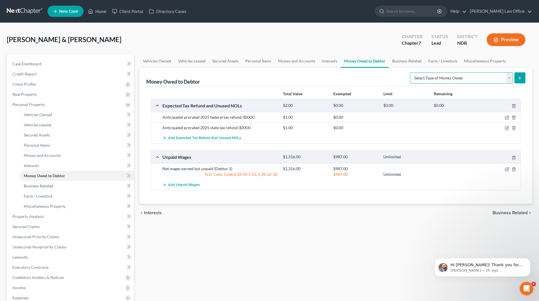
click at [508, 77] on select "Select Type of Money Owed Accounts Receivable (A/B: 38) Alimony (A/B: 29) Child…" at bounding box center [461, 77] width 103 height 11
select select "financial_assets_not_yet_listed"
click at [411, 72] on select "Select Type of Money Owed Accounts Receivable (A/B: 38) Alimony (A/B: 29) Child…" at bounding box center [461, 77] width 103 height 11
click at [520, 77] on icon "submit" at bounding box center [520, 78] width 5 height 5
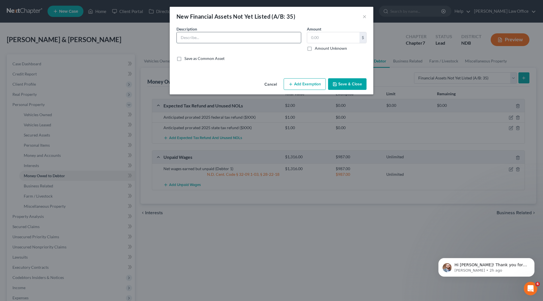
click at [217, 35] on input "text" at bounding box center [239, 37] width 124 height 11
click at [220, 38] on input "Garnished wages from February 21, 2025 - March 22, 2025 (Valley City Public Sch…" at bounding box center [239, 37] width 124 height 11
type input "Garnished wages from April 25, 2025 - July 18, 2025 (Sanford Health - $2,344)"
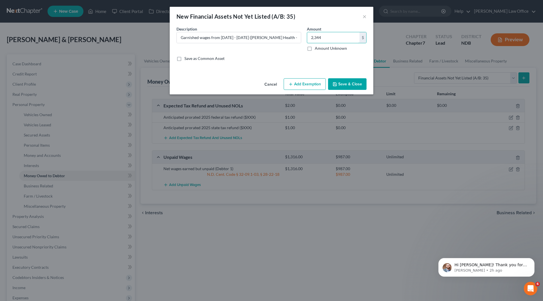
type input "2,344"
click at [343, 81] on button "Save & Close" at bounding box center [347, 84] width 38 height 12
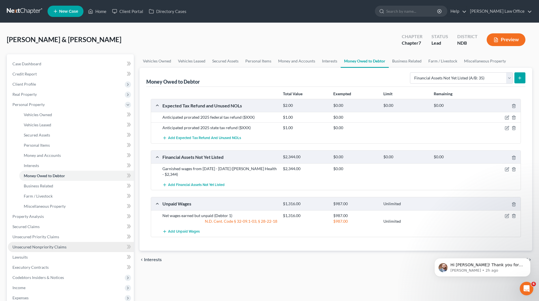
click at [43, 247] on span "Unsecured Nonpriority Claims" at bounding box center [39, 247] width 54 height 5
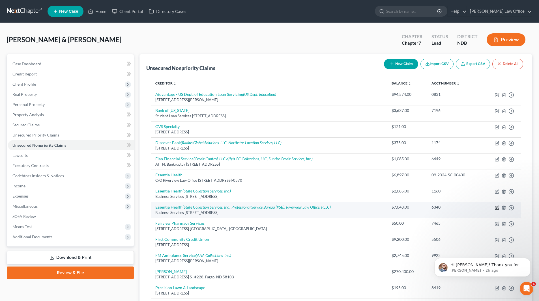
click at [497, 206] on icon "button" at bounding box center [497, 208] width 5 height 5
select select "24"
select select "9"
select select "0"
select select "24"
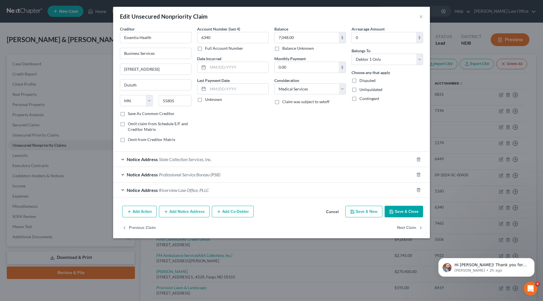
click at [187, 177] on span "Professional Service Bureau (PSB)" at bounding box center [189, 174] width 61 height 5
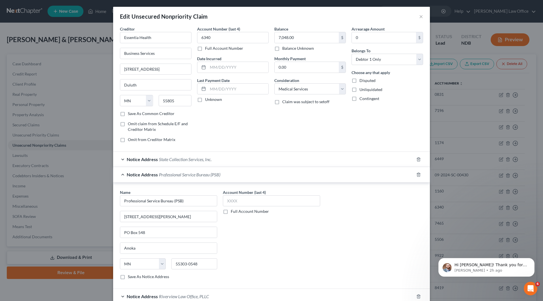
scroll to position [51, 0]
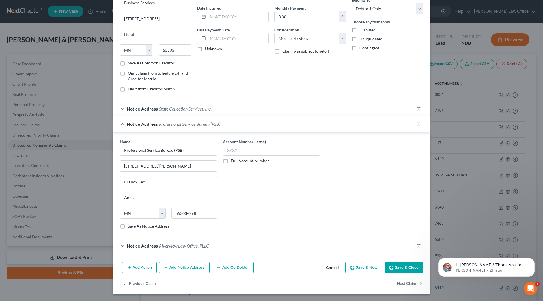
click at [408, 266] on button "Save & Close" at bounding box center [404, 268] width 38 height 12
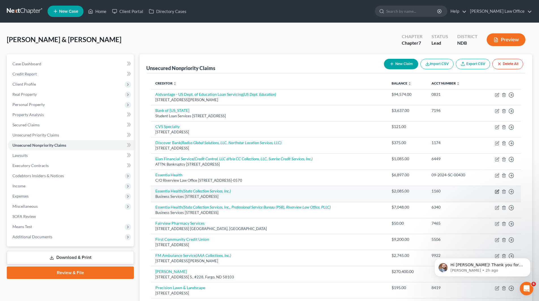
click at [498, 190] on icon "button" at bounding box center [497, 191] width 3 height 3
select select "24"
select select "9"
select select "1"
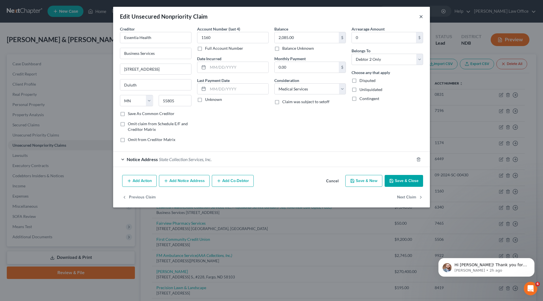
click at [422, 17] on button "×" at bounding box center [421, 16] width 4 height 7
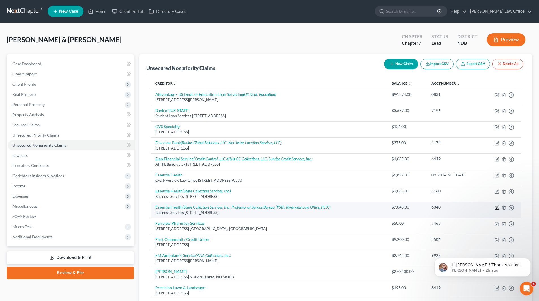
click at [498, 207] on icon "button" at bounding box center [497, 208] width 5 height 5
select select "24"
select select "9"
select select "0"
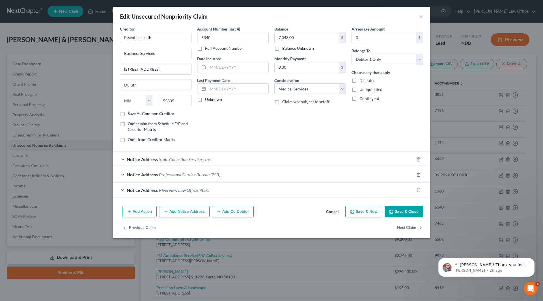
click at [409, 213] on button "Save & Close" at bounding box center [404, 212] width 38 height 12
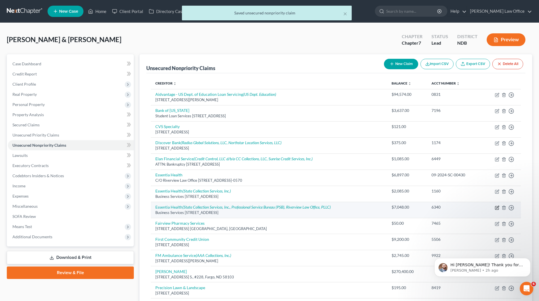
click at [497, 207] on icon "button" at bounding box center [496, 207] width 3 height 3
select select "24"
select select "9"
select select "0"
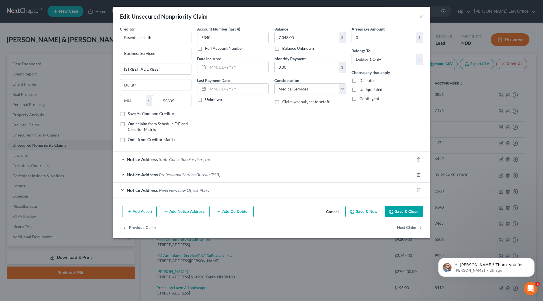
click at [417, 211] on button "Save & Close" at bounding box center [404, 212] width 38 height 12
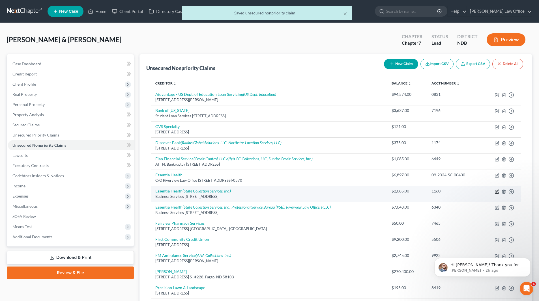
click at [496, 192] on icon "button" at bounding box center [497, 192] width 5 height 5
select select "24"
select select "9"
select select "1"
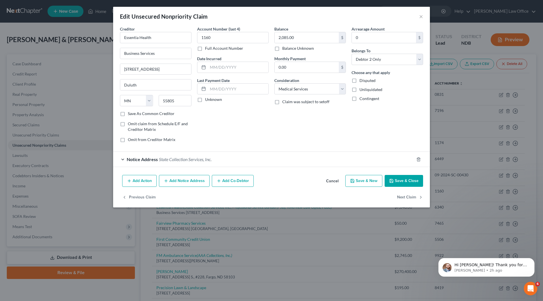
click at [188, 181] on button "Add Notice Address" at bounding box center [184, 181] width 51 height 12
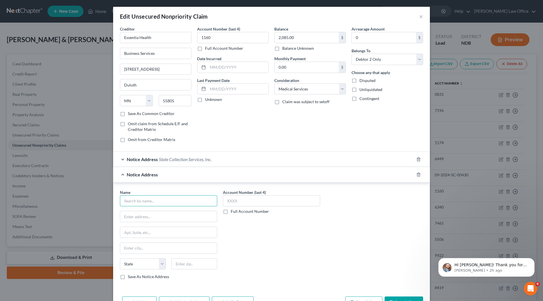
click at [195, 200] on input "text" at bounding box center [168, 201] width 97 height 11
click at [154, 214] on div "911 Lund Blvd., Suite 100 PO Box 548, Anoka, MN 55303-0548" at bounding box center [154, 216] width 59 height 5
type input "Professional Service Bureau (PSB)"
type input "911 Lund Blvd., Suite 100"
type input "PO Box 548"
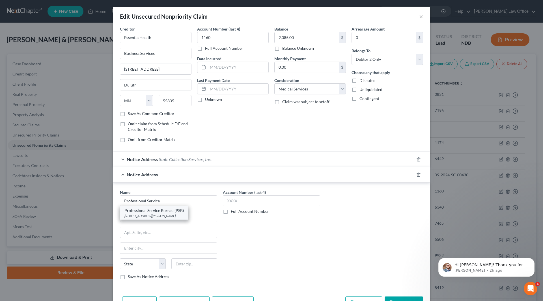
type input "Anoka"
select select "24"
type input "55303-0548"
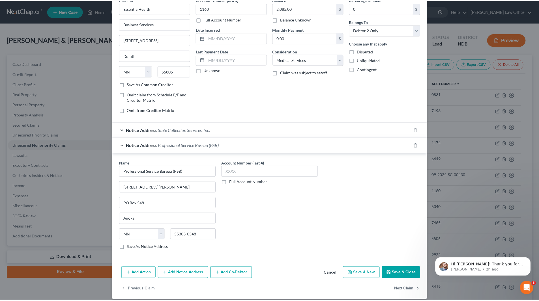
scroll to position [35, 0]
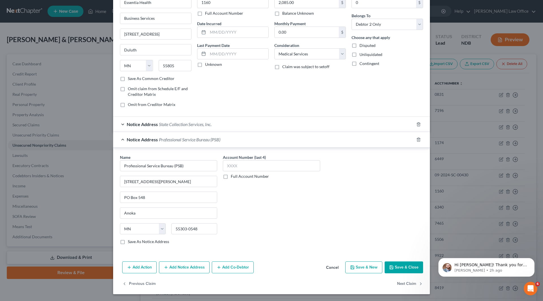
click at [399, 271] on button "Save & Close" at bounding box center [404, 268] width 38 height 12
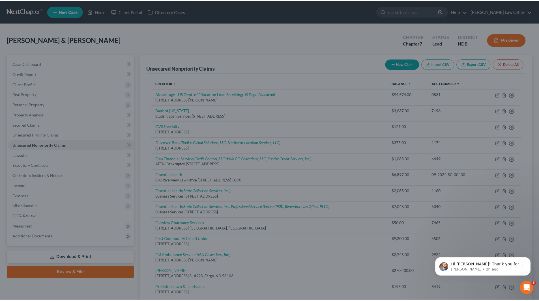
scroll to position [0, 0]
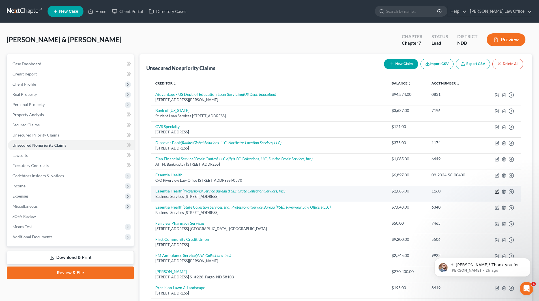
click at [497, 191] on icon "button" at bounding box center [497, 191] width 3 height 3
select select "24"
select select "9"
select select "1"
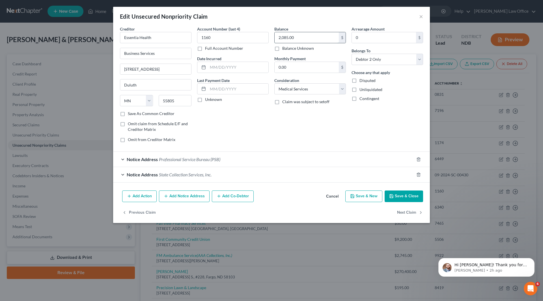
click at [310, 36] on input "2,085.00" at bounding box center [307, 37] width 64 height 11
type input "3,254"
click at [399, 193] on button "Save & Close" at bounding box center [404, 197] width 38 height 12
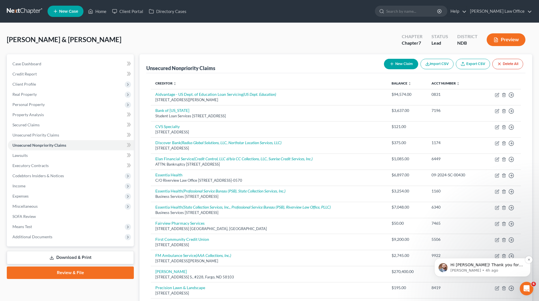
click at [488, 264] on p "Hi Nicole! Thank you for the update. Let us know if there is anything that need…" at bounding box center [487, 266] width 73 height 6
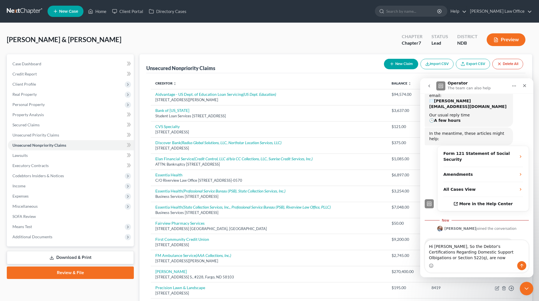
scroll to position [94, 0]
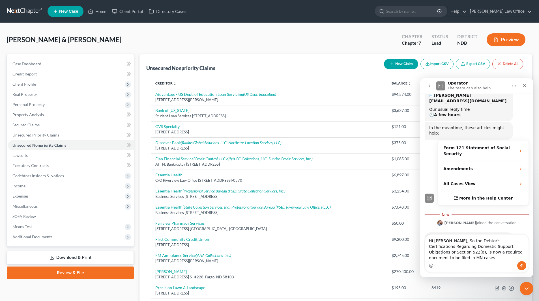
drag, startPoint x: 432, startPoint y: 258, endPoint x: 445, endPoint y: 257, distance: 13.1
click at [445, 257] on textarea "Hi James, So the Debtor's Certifications Regarding Domestic Support Obigations …" at bounding box center [477, 248] width 104 height 27
click at [518, 252] on textarea "Hi James, So the Debtor's Certifications Regarding Domestic Support Obigations …" at bounding box center [477, 248] width 104 height 27
type textarea "Hi James, So the Debtor's Certifications Regarding Domestic Support Obigations …"
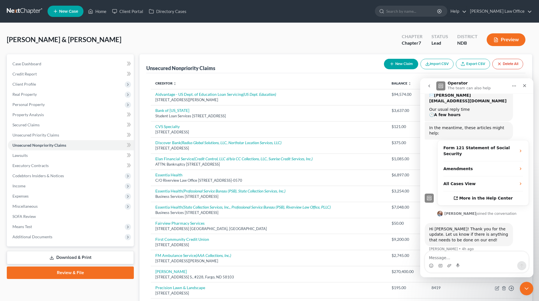
scroll to position [106, 0]
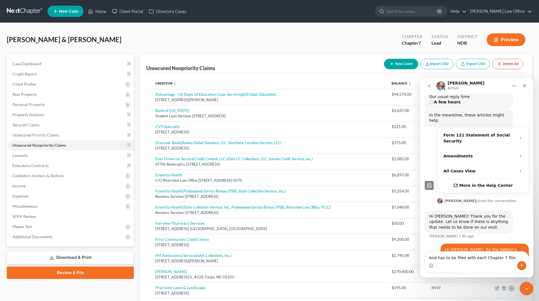
type textarea "And has to be filed with each Chapter 7 filing"
